Goal: Participate in discussion

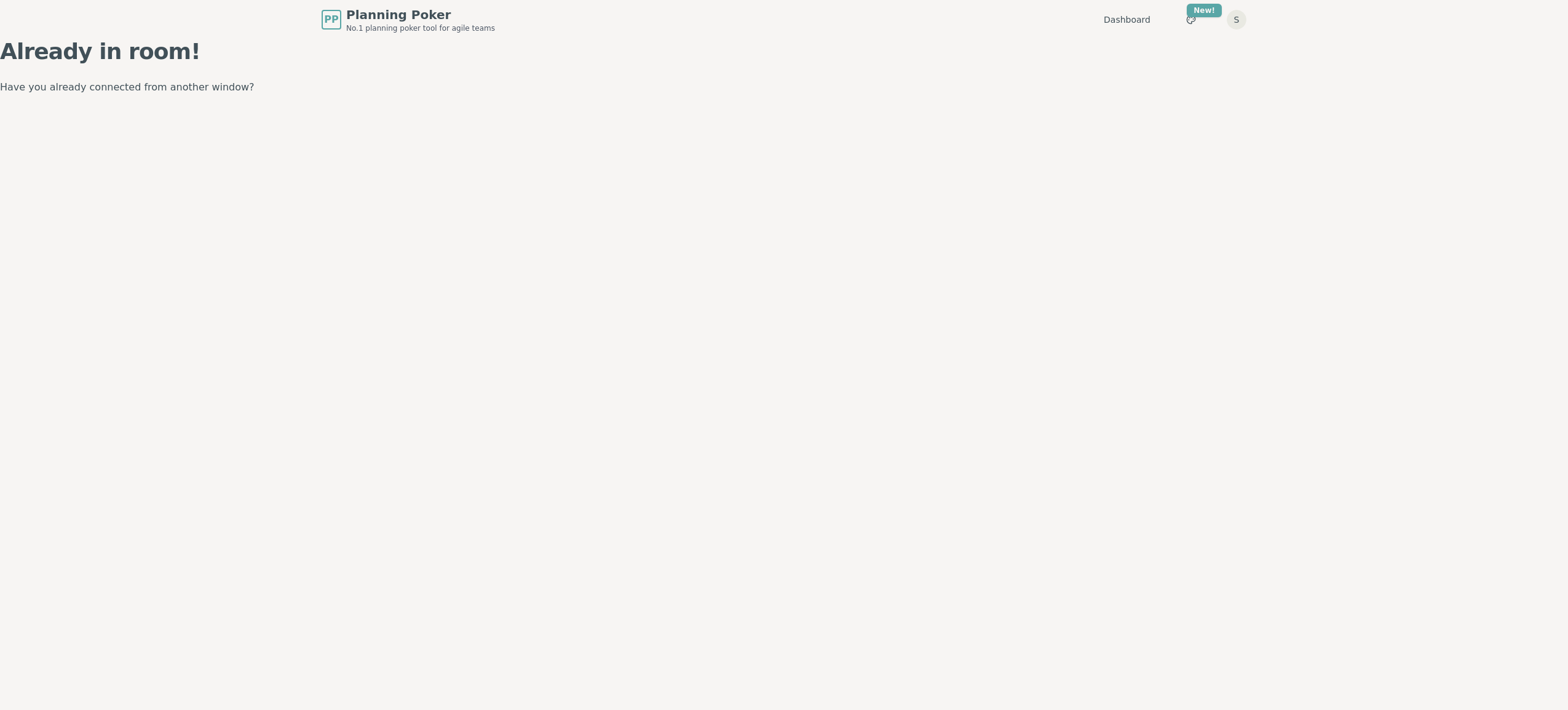
drag, startPoint x: 224, startPoint y: 363, endPoint x: 264, endPoint y: 383, distance: 44.7
click at [264, 383] on div "PP Planning Poker No.1 planning poker tool for agile teams Dashboard Toggle the…" at bounding box center [784, 355] width 1568 height 710
drag, startPoint x: 737, startPoint y: 234, endPoint x: 672, endPoint y: 214, distance: 68.0
click at [702, 224] on div "PP Planning Poker No.1 planning poker tool for agile teams Dashboard Toggle the…" at bounding box center [784, 355] width 1568 height 710
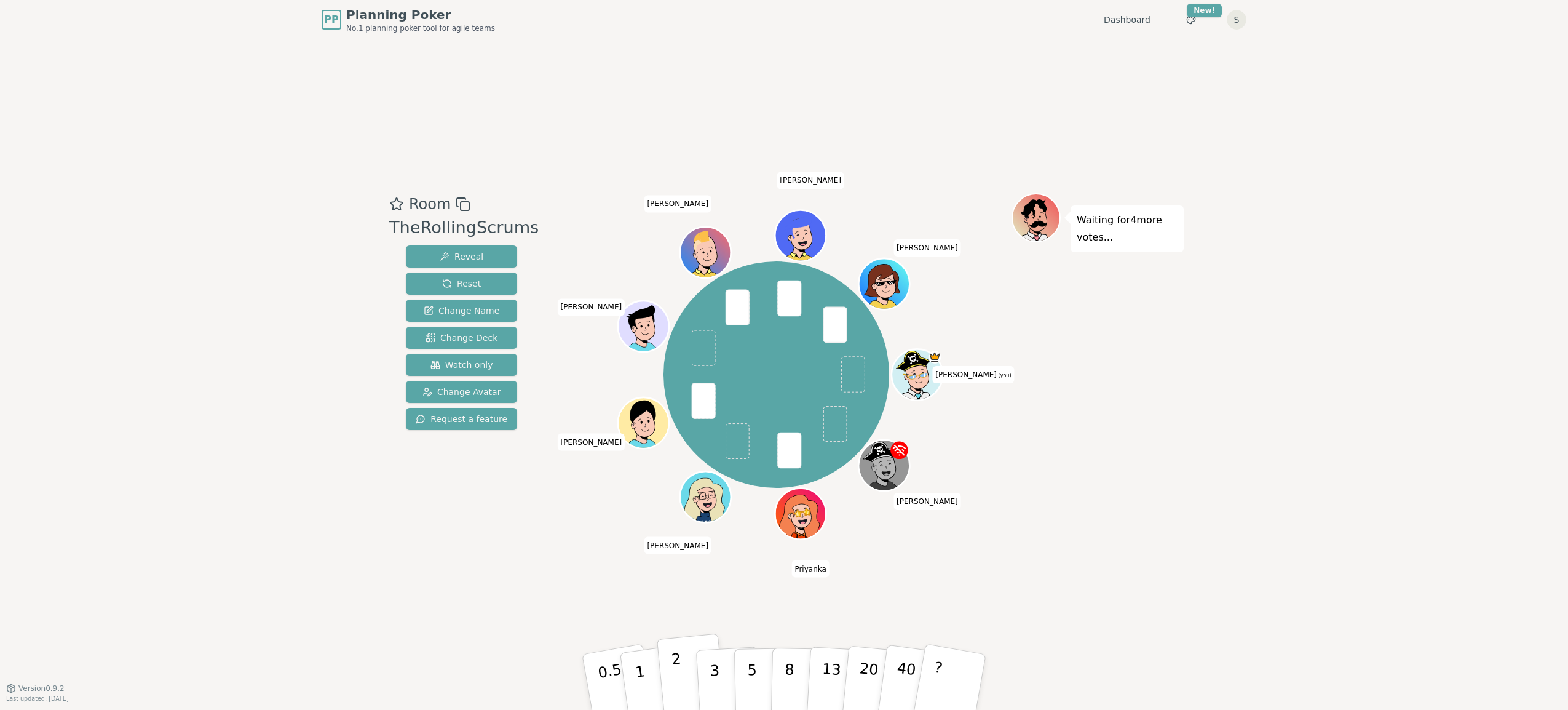
click at [681, 671] on button "2" at bounding box center [692, 683] width 70 height 98
